Goal: Find contact information: Find contact information

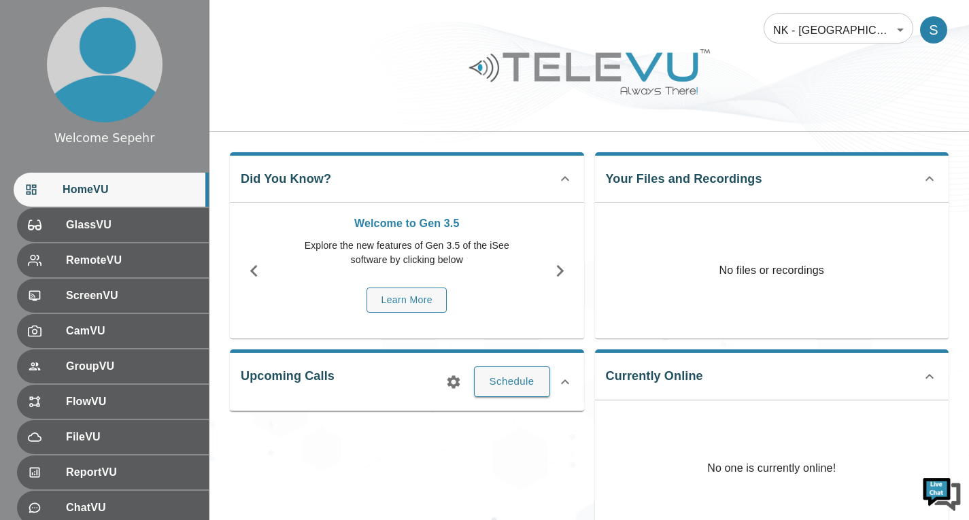
click at [831, 37] on body "Welcome Sepehr HomeVU GlassVU RemoteVU ScreenVU CamVU GroupVU FlowVU FileVU Rep…" at bounding box center [484, 363] width 969 height 727
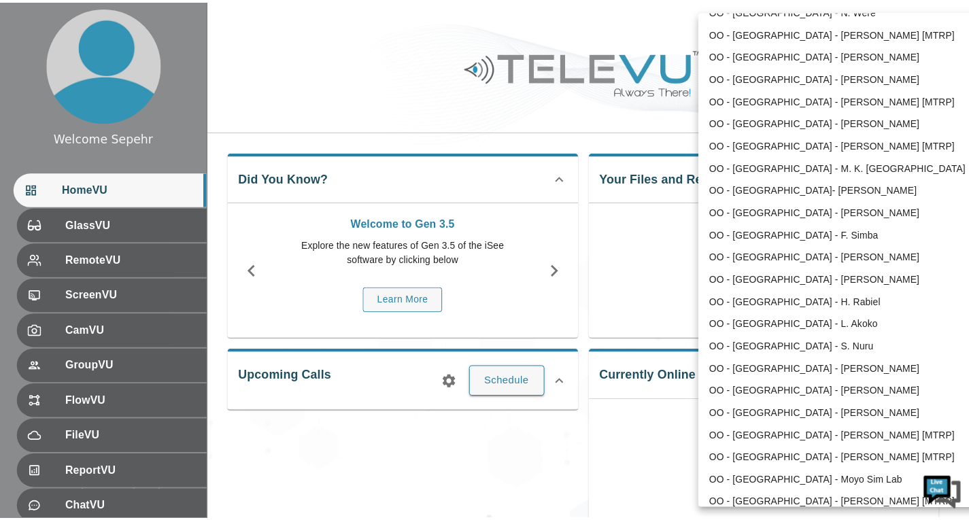
scroll to position [2002, 0]
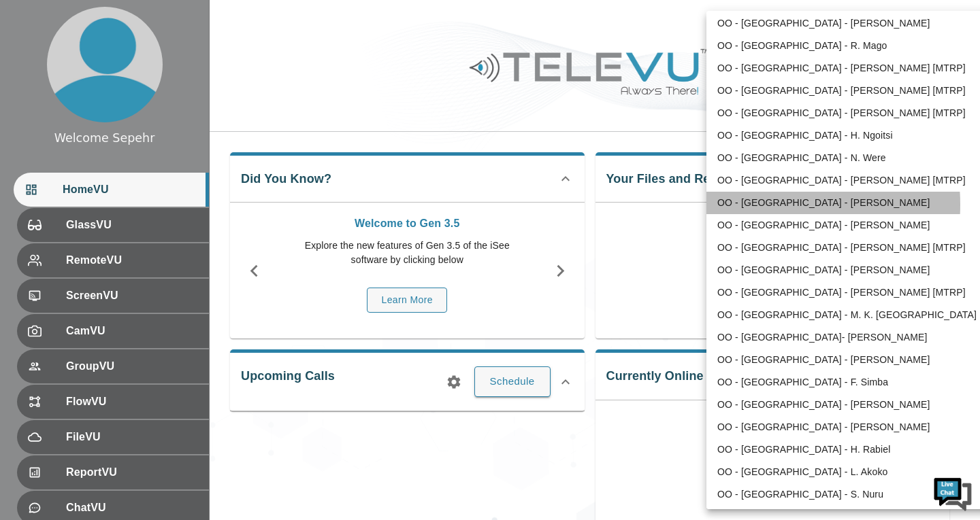
click at [749, 205] on li "OO - [GEOGRAPHIC_DATA] - [PERSON_NAME]" at bounding box center [847, 203] width 282 height 22
type input "188"
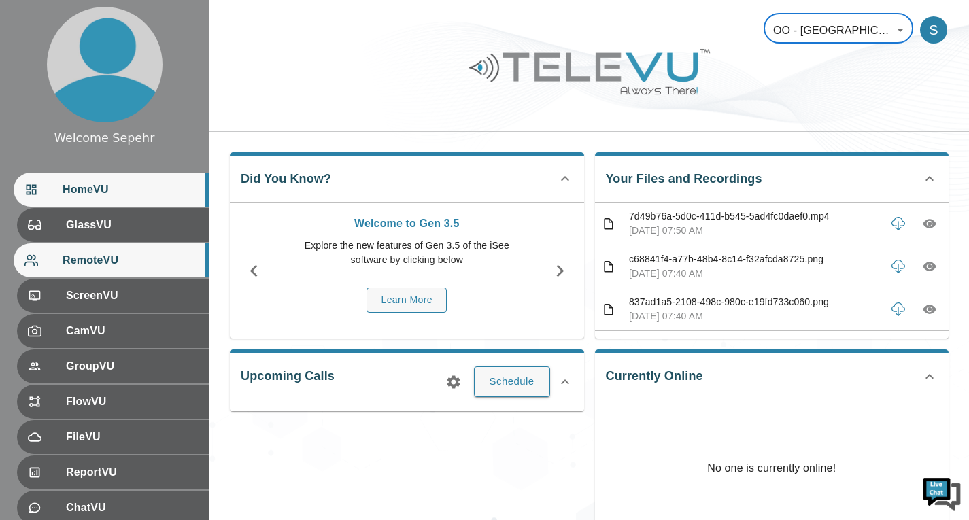
click at [147, 249] on div "RemoteVU" at bounding box center [111, 261] width 195 height 34
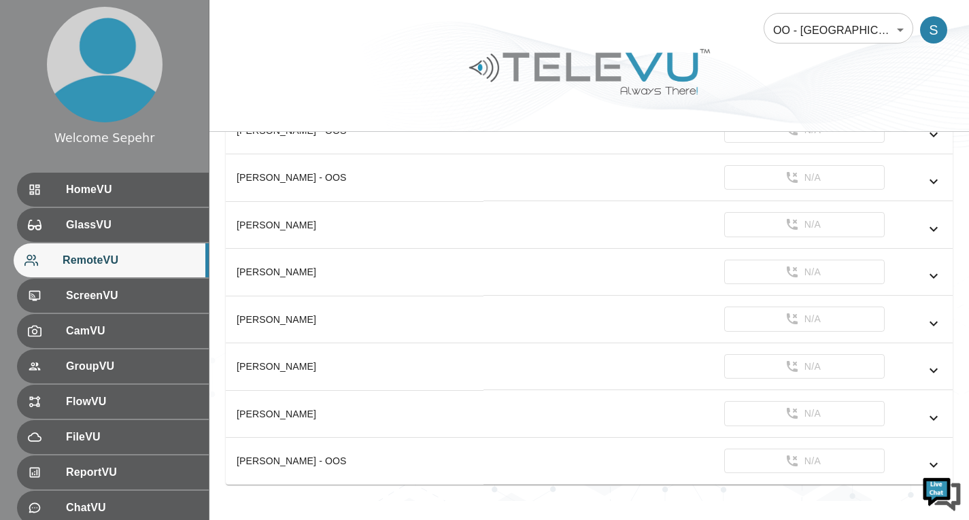
scroll to position [814, 0]
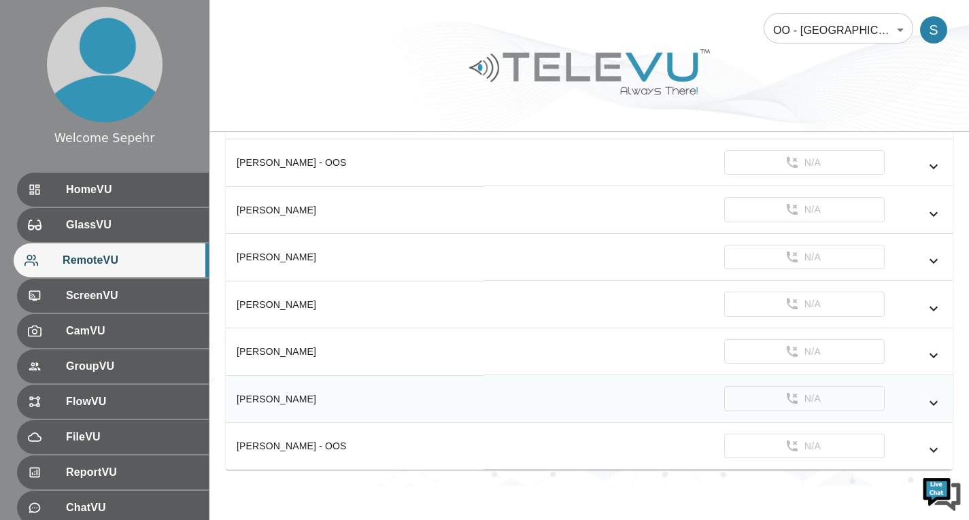
click at [942, 405] on icon "simple table" at bounding box center [934, 403] width 16 height 16
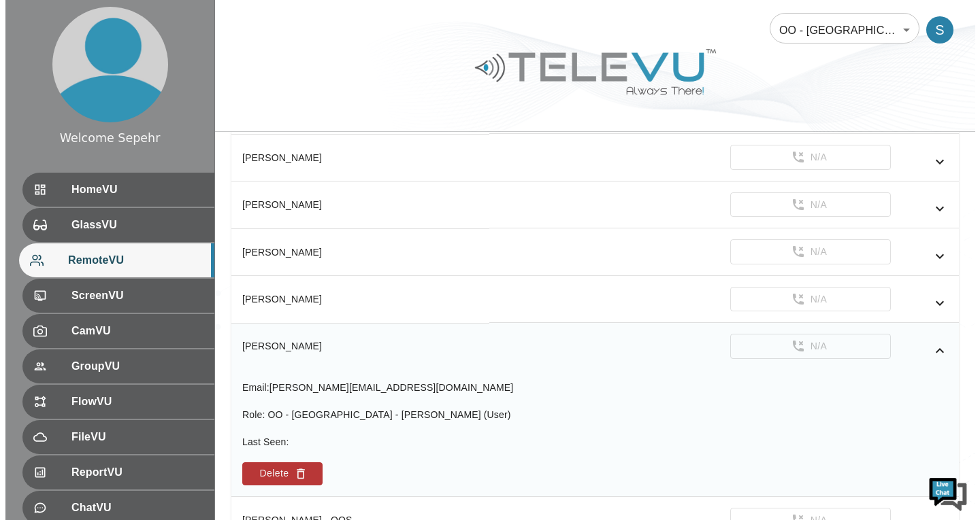
scroll to position [882, 0]
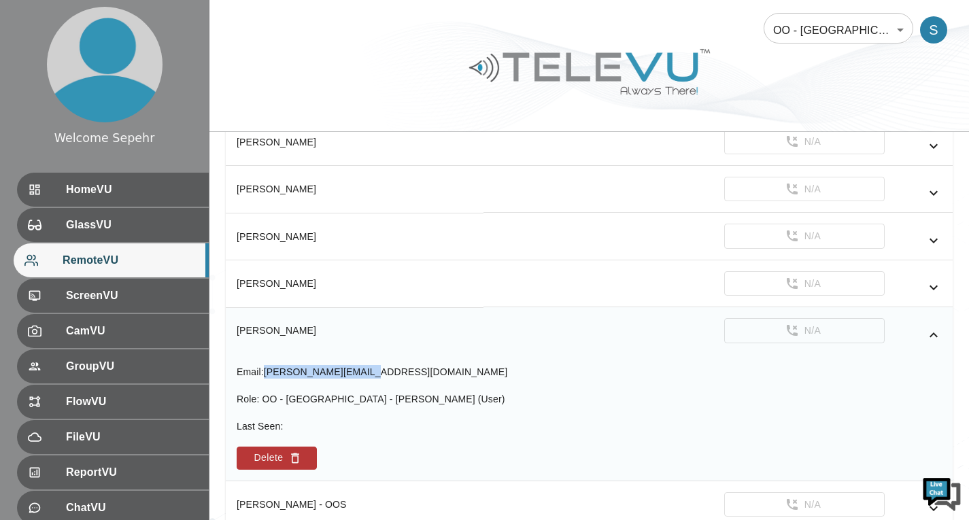
drag, startPoint x: 378, startPoint y: 370, endPoint x: 268, endPoint y: 370, distance: 109.5
click at [268, 370] on div "Email : [PERSON_NAME][EMAIL_ADDRESS][DOMAIN_NAME]" at bounding box center [372, 372] width 271 height 14
copy span "[PERSON_NAME][EMAIL_ADDRESS][DOMAIN_NAME]"
click at [432, 443] on div "Email : [PERSON_NAME][EMAIL_ADDRESS][DOMAIN_NAME] Role : OO - [GEOGRAPHIC_DATA]…" at bounding box center [589, 417] width 705 height 105
drag, startPoint x: 266, startPoint y: 371, endPoint x: 371, endPoint y: 374, distance: 105.5
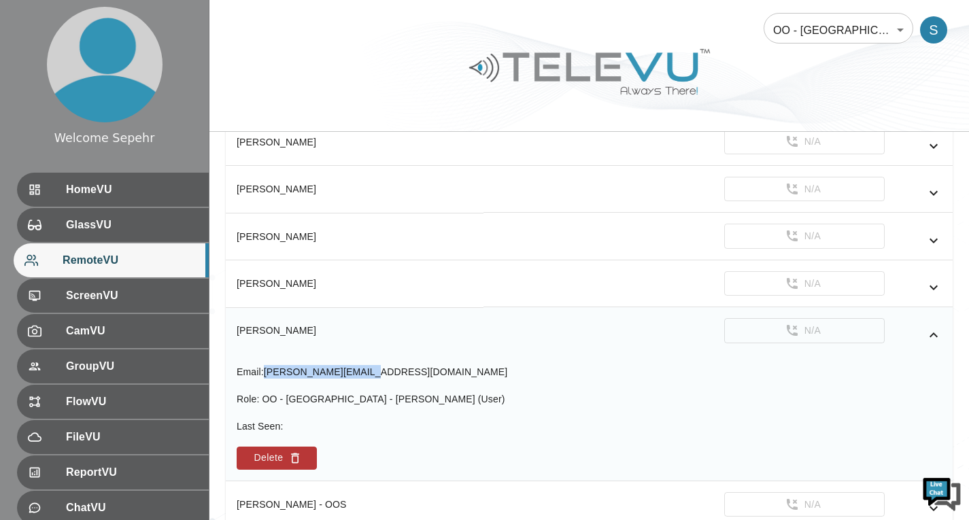
click at [371, 374] on div "Email : [PERSON_NAME][EMAIL_ADDRESS][DOMAIN_NAME]" at bounding box center [372, 372] width 271 height 14
copy span "[PERSON_NAME][EMAIL_ADDRESS][DOMAIN_NAME]"
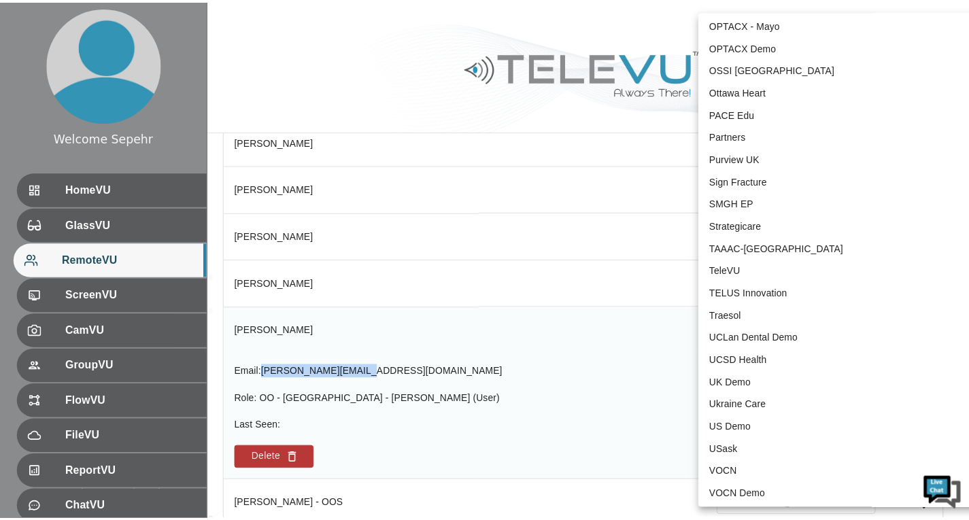
scroll to position [2835, 0]
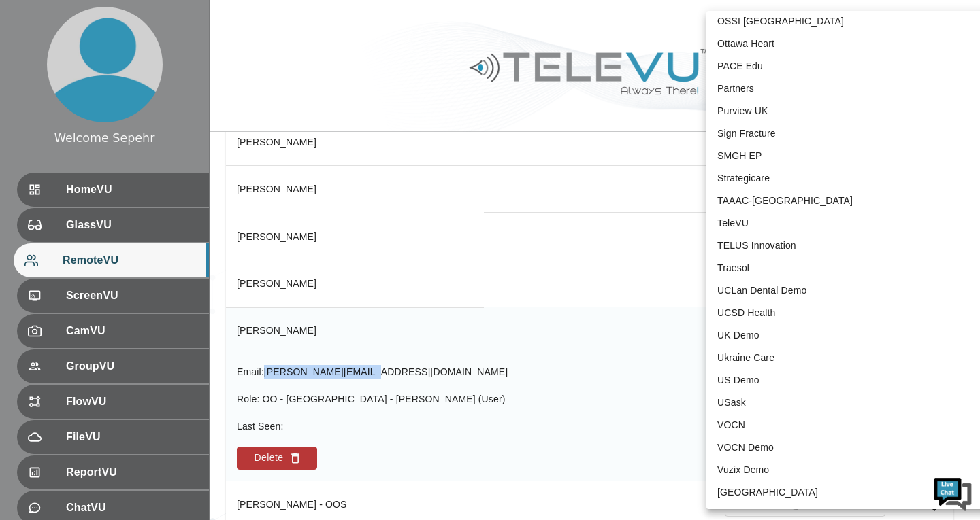
click at [729, 224] on li "TeleVU" at bounding box center [847, 223] width 282 height 22
type input "1"
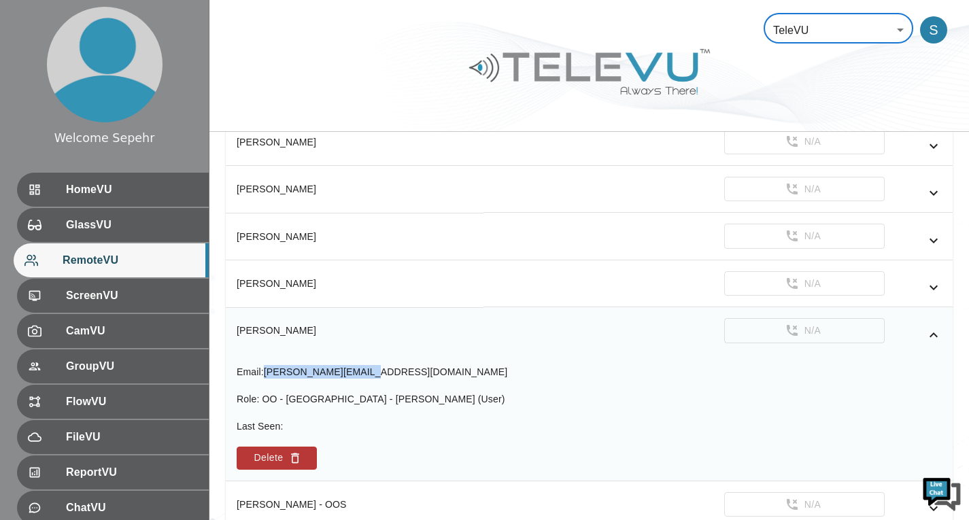
scroll to position [436, 0]
